Goal: Navigation & Orientation: Find specific page/section

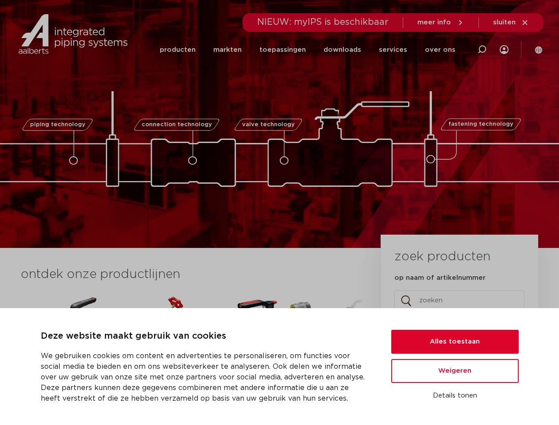
click at [279, 213] on div "piping technology connection technology valve technology fastening technology p…" at bounding box center [279, 124] width 559 height 248
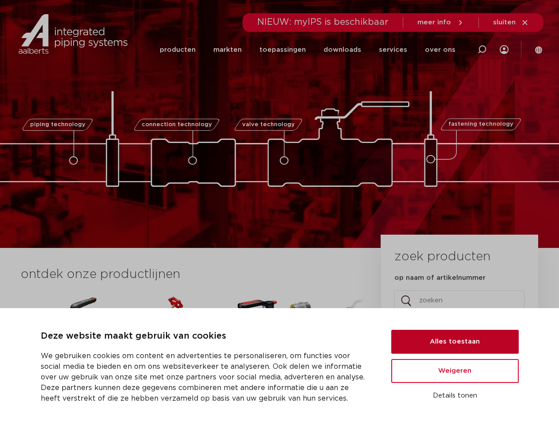
click at [455, 342] on button "Alles toestaan" at bounding box center [455, 342] width 128 height 24
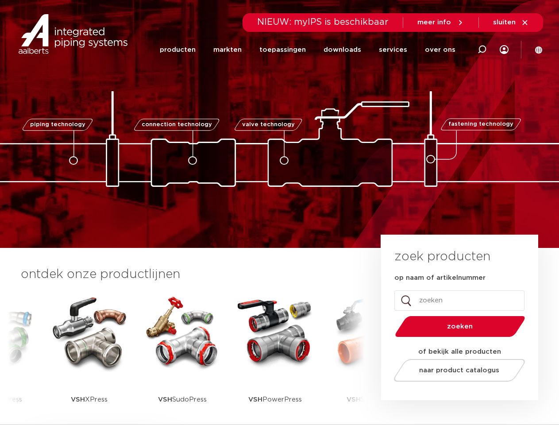
click at [455, 371] on span "naar product catalogus" at bounding box center [459, 370] width 80 height 7
click at [455, 396] on div "zoek producten op naam of artikelnummer LinkedIn Dit veld is bedoeld voor valid…" at bounding box center [459, 318] width 157 height 166
click at [481, 50] on icon at bounding box center [482, 49] width 11 height 11
click at [511, 23] on span "sluiten" at bounding box center [504, 22] width 23 height 7
